Goal: Information Seeking & Learning: Understand process/instructions

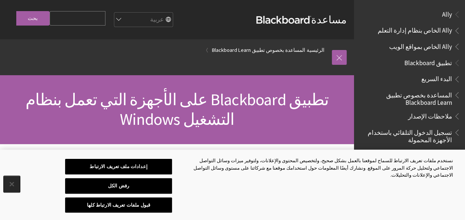
click at [12, 189] on button "إغلاق" at bounding box center [12, 184] width 16 height 16
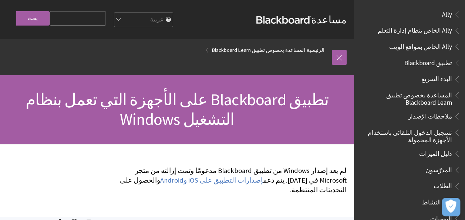
click at [443, 186] on span "الطلاب" at bounding box center [442, 185] width 18 height 10
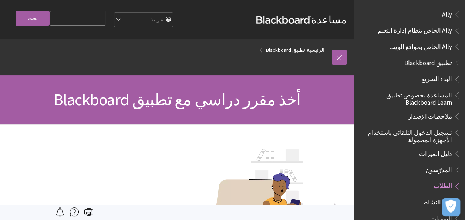
scroll to position [168, 0]
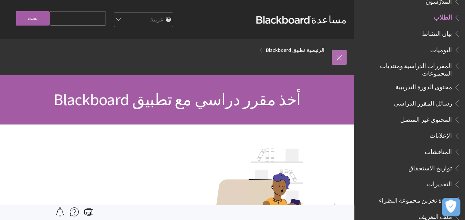
click at [342, 61] on link at bounding box center [339, 57] width 15 height 15
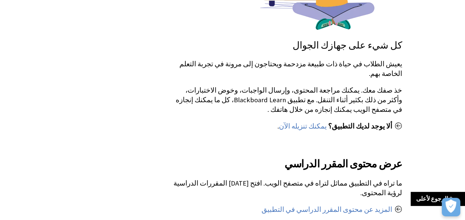
scroll to position [247, 0]
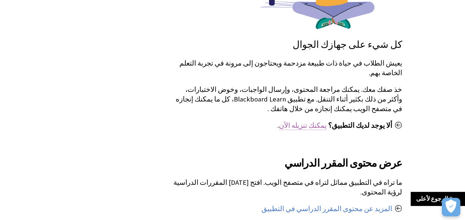
click at [327, 121] on link "يمكنك تنزيله الآن" at bounding box center [303, 125] width 48 height 9
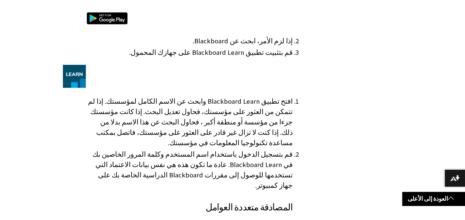
scroll to position [555, 0]
